Goal: Find specific page/section: Find specific page/section

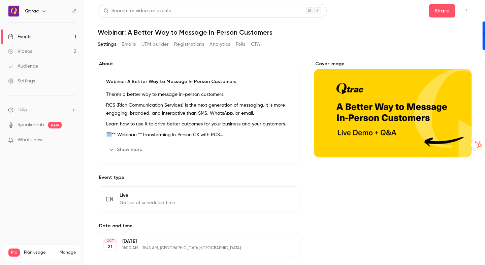
click at [29, 49] on div "Videos" at bounding box center [20, 51] width 24 height 7
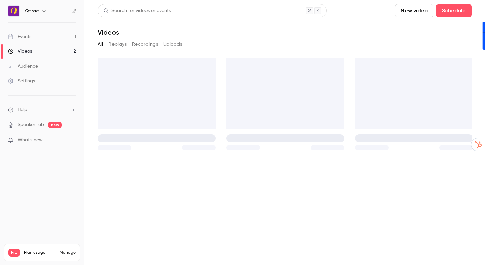
click at [29, 36] on div "Events" at bounding box center [19, 36] width 23 height 7
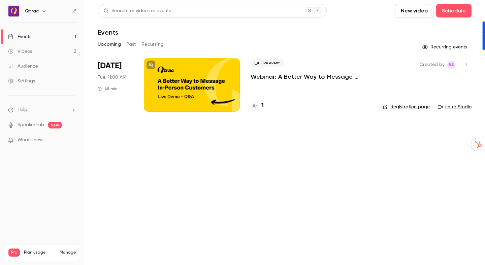
click at [192, 83] on div at bounding box center [192, 85] width 96 height 54
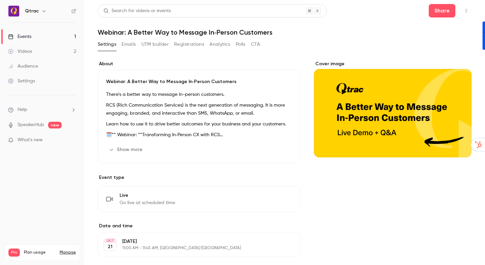
click at [181, 46] on button "Registrations" at bounding box center [189, 44] width 30 height 11
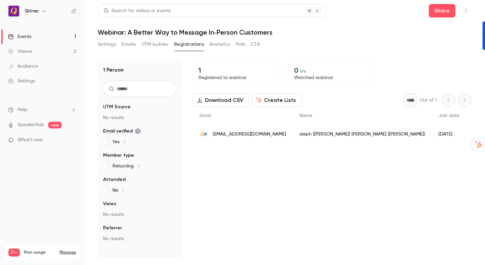
click at [376, 18] on header "Search for videos or events Share Webinar: A Better Way to Message In‑Person Cu…" at bounding box center [285, 20] width 374 height 32
click at [397, 36] on h1 "Webinar: A Better Way to Message In‑Person Customers" at bounding box center [285, 32] width 374 height 8
